Goal: Task Accomplishment & Management: Manage account settings

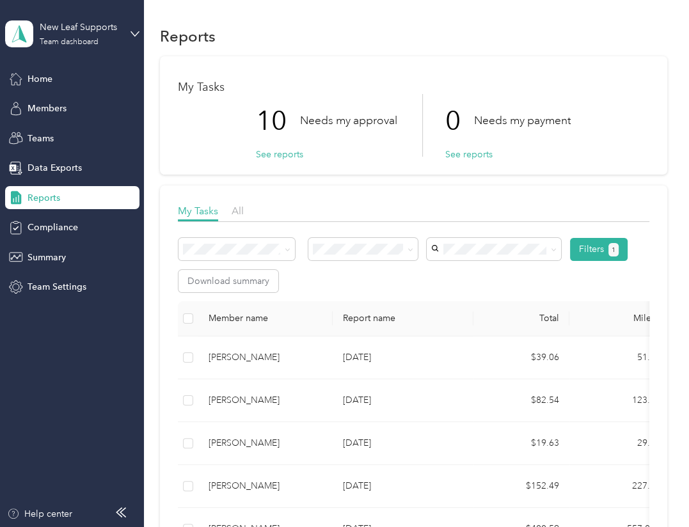
scroll to position [320, 0]
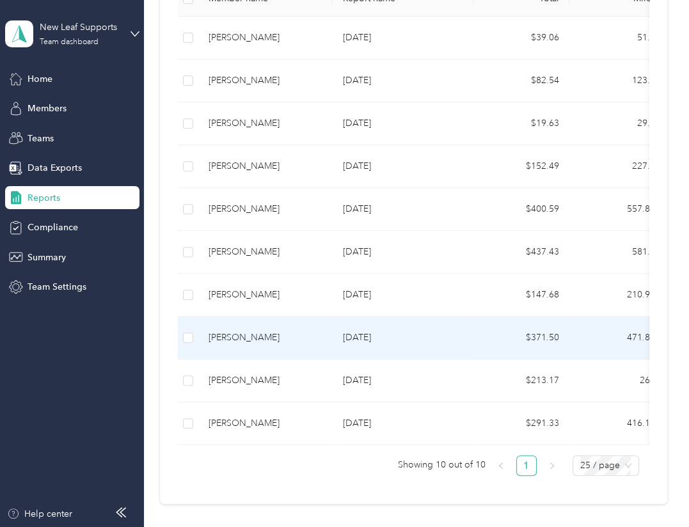
click at [253, 331] on div "[PERSON_NAME]" at bounding box center [266, 338] width 114 height 14
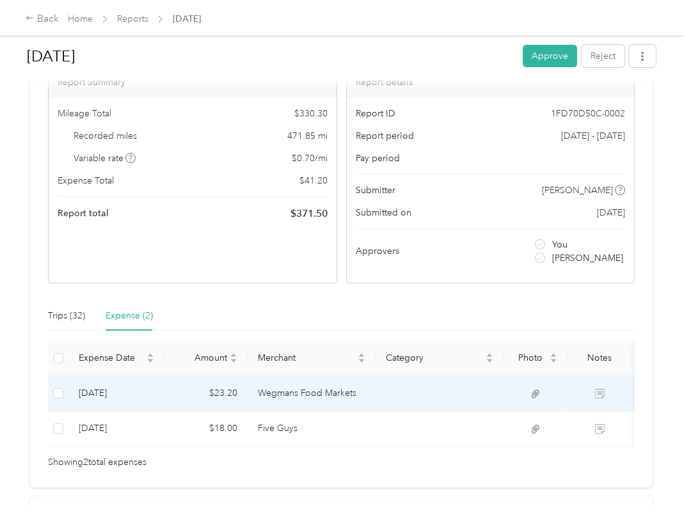
scroll to position [106, 0]
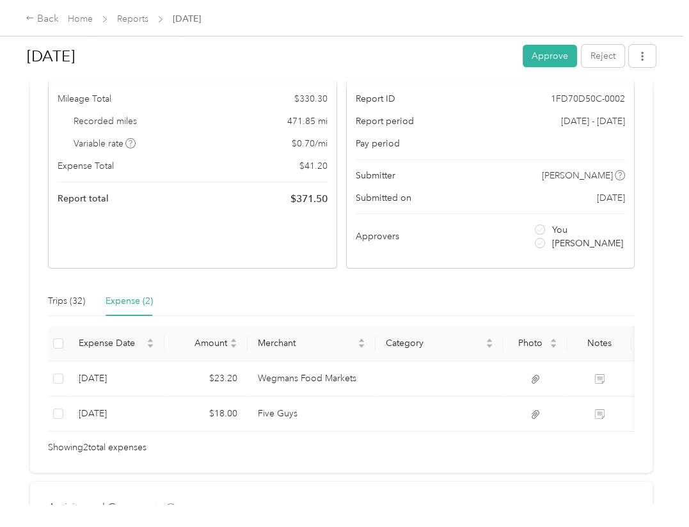
click at [338, 12] on div "Back Home Reports [DATE]" at bounding box center [344, 18] width 689 height 36
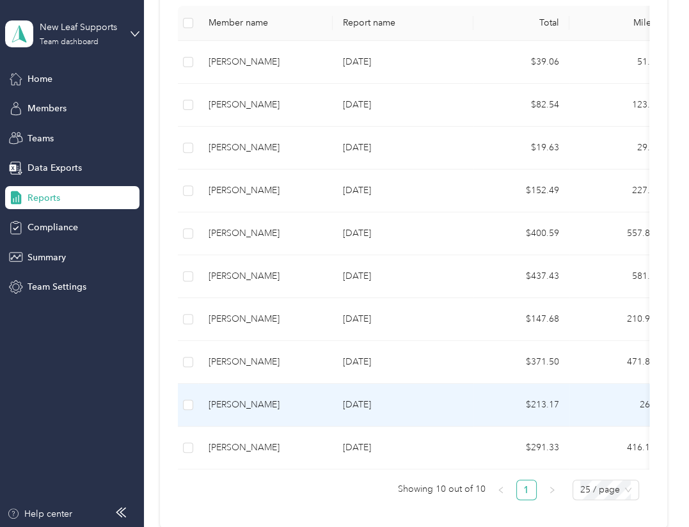
scroll to position [320, 0]
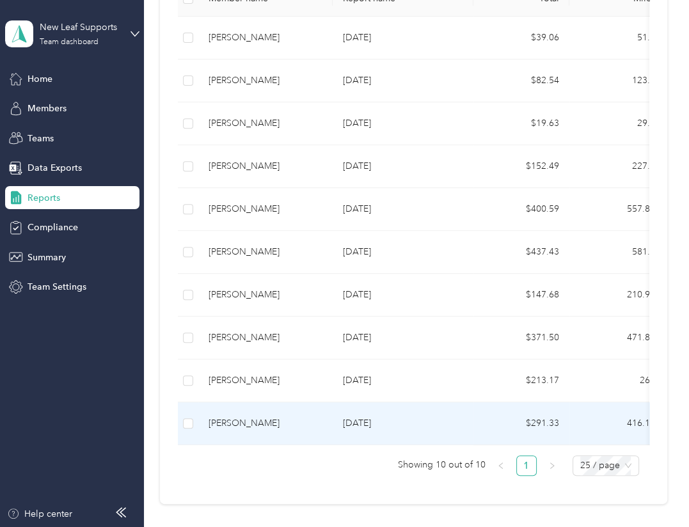
click at [297, 423] on div "[PERSON_NAME]" at bounding box center [266, 423] width 114 height 14
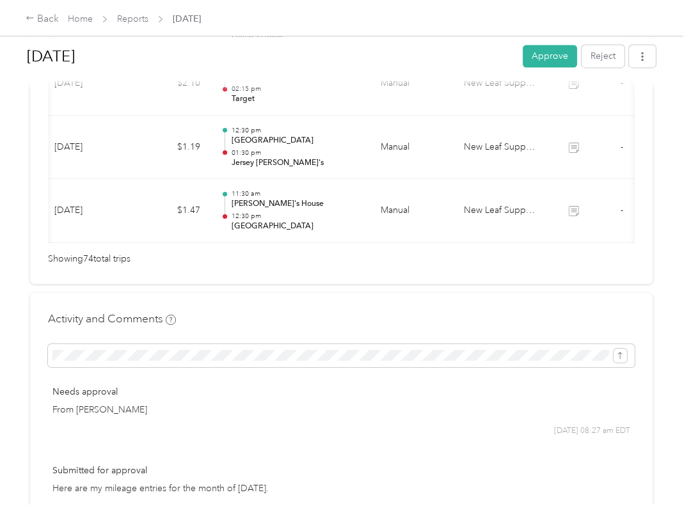
scroll to position [4904, 0]
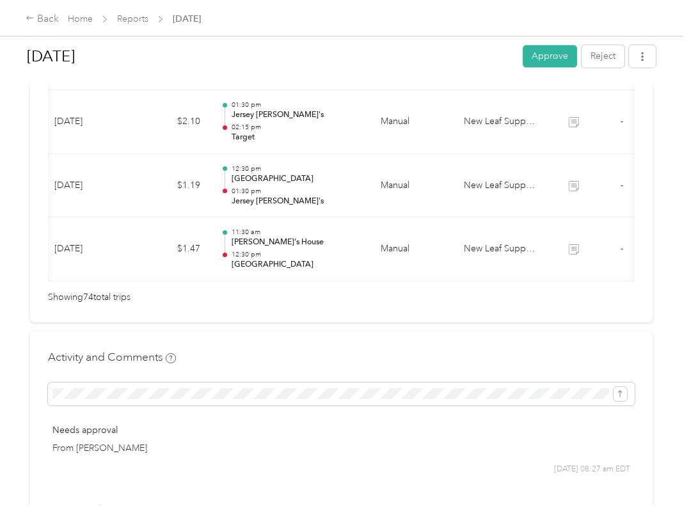
drag, startPoint x: 663, startPoint y: 225, endPoint x: 655, endPoint y: 213, distance: 13.8
click at [663, 224] on div "[DATE] Approve Reject Needs Approval Needs approval from [PERSON_NAME] View act…" at bounding box center [341, 252] width 683 height 505
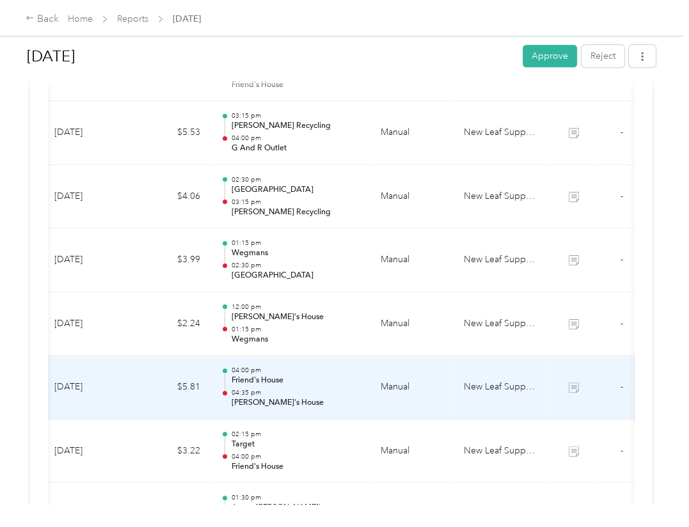
scroll to position [4478, 0]
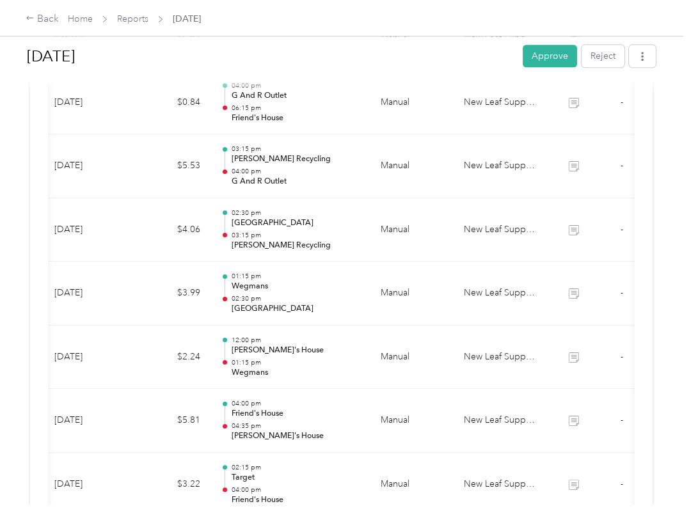
click at [662, 279] on div "[DATE] Approve Reject Needs Approval Needs approval from [PERSON_NAME] View act…" at bounding box center [341, 252] width 683 height 505
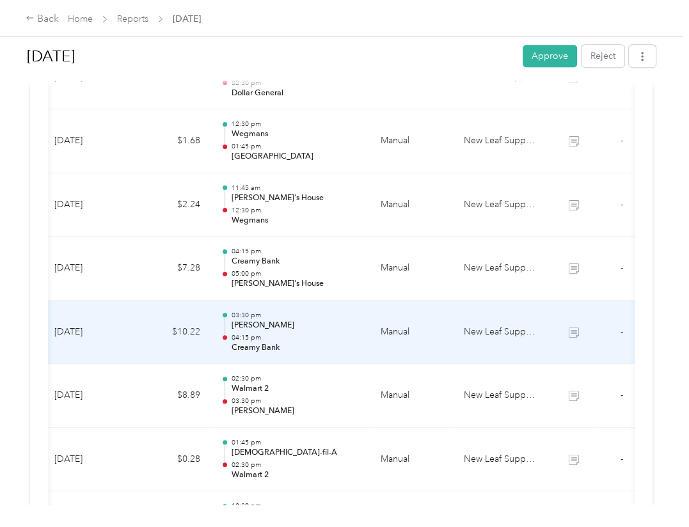
scroll to position [533, 0]
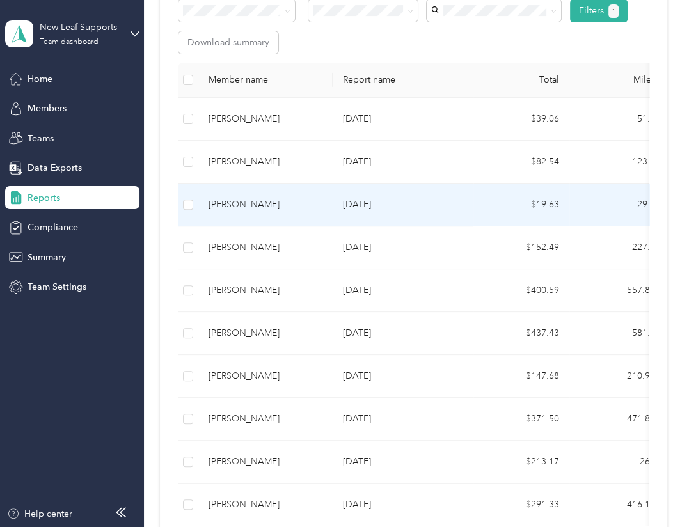
scroll to position [426, 0]
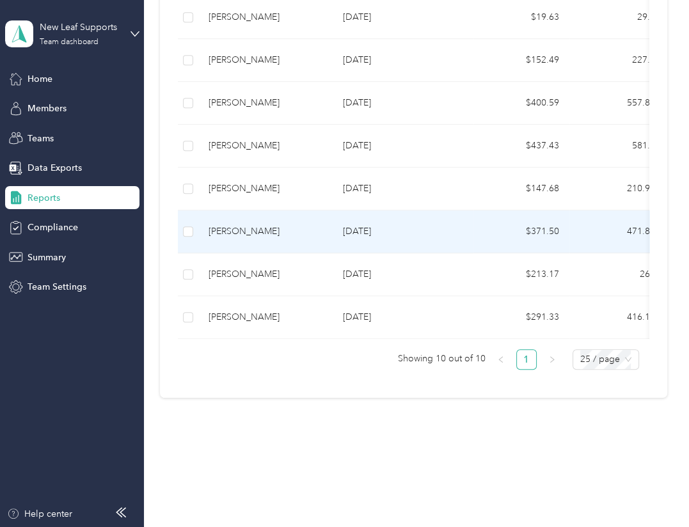
click at [246, 231] on div "[PERSON_NAME]" at bounding box center [266, 232] width 114 height 14
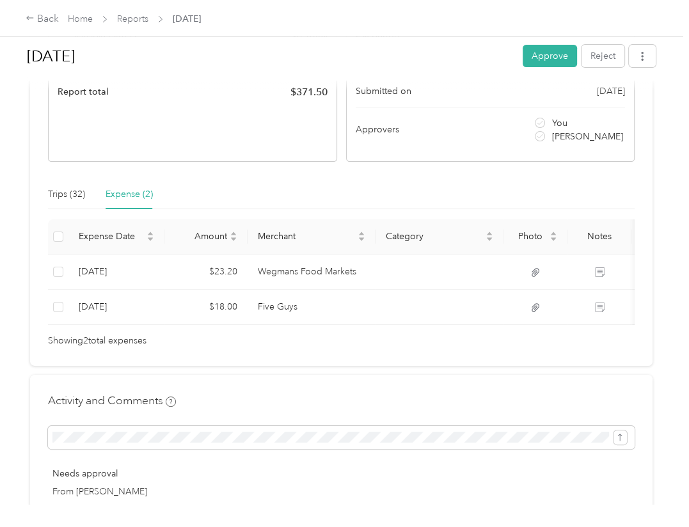
scroll to position [106, 0]
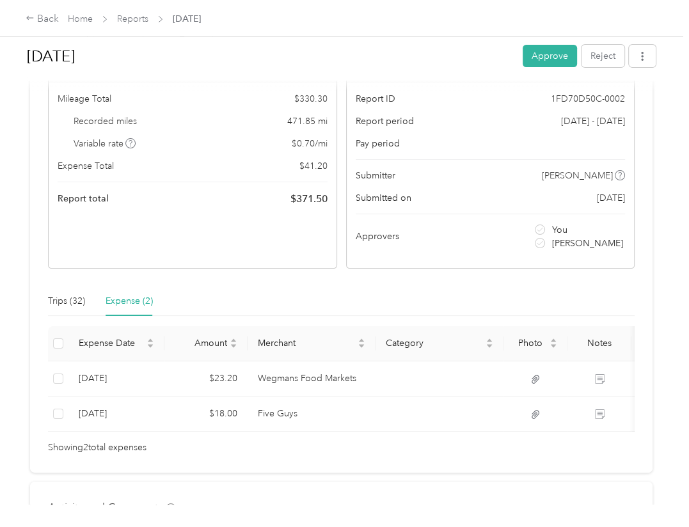
click at [305, 276] on div "Needs Approval Needs approval from [PERSON_NAME] View activity & comments Repor…" at bounding box center [341, 232] width 622 height 481
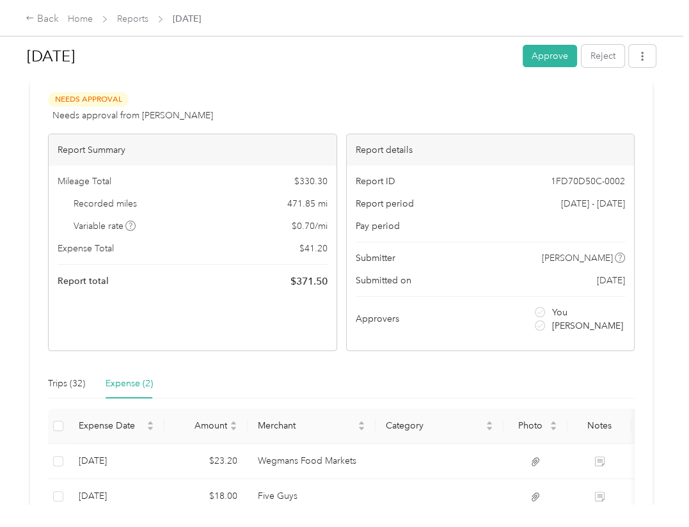
scroll to position [0, 0]
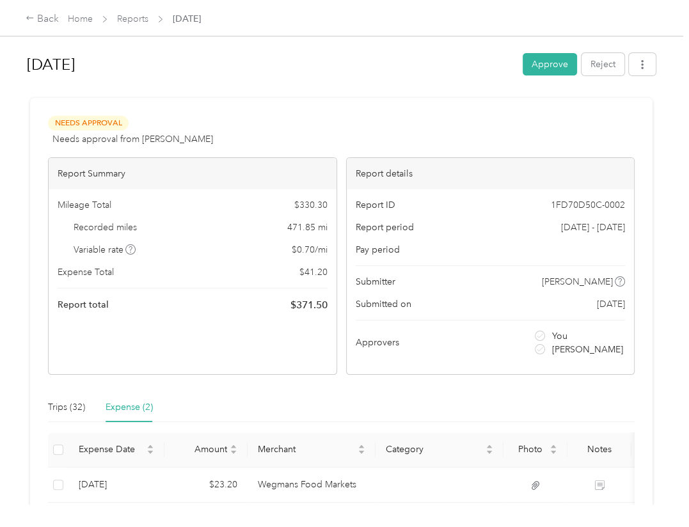
drag, startPoint x: 644, startPoint y: 435, endPoint x: 644, endPoint y: 442, distance: 7.0
click at [644, 442] on div "Needs Approval Needs approval from [PERSON_NAME] View activity & comments Repor…" at bounding box center [341, 338] width 622 height 481
click at [667, 420] on div "[DATE] Approve Reject Needs Approval Needs approval from [PERSON_NAME] View act…" at bounding box center [341, 252] width 683 height 505
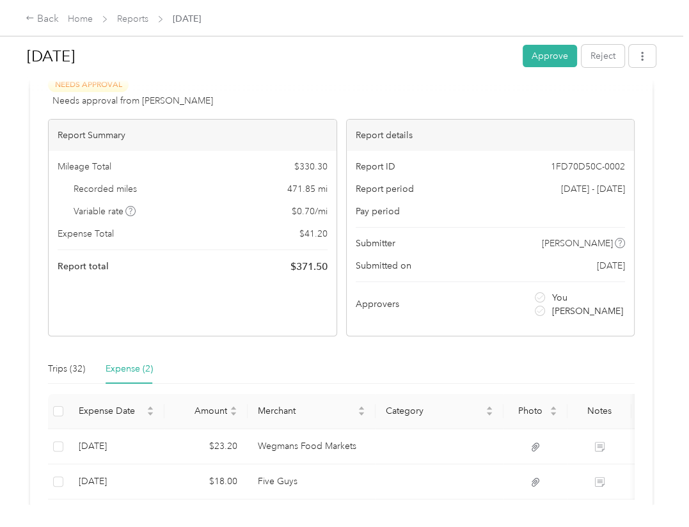
scroll to position [34, 0]
